Goal: Task Accomplishment & Management: Manage account settings

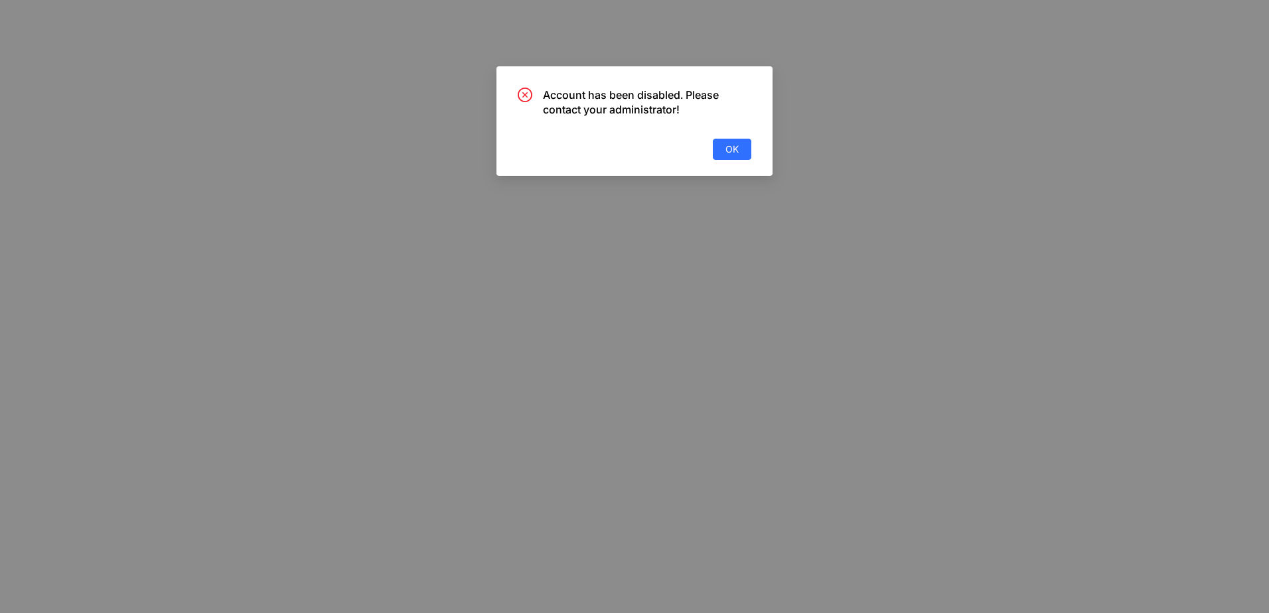
click at [755, 154] on div "Account has been disabled. Please contact your administrator! OK" at bounding box center [635, 121] width 276 height 110
click at [735, 144] on span "OK" at bounding box center [732, 149] width 13 height 15
